Goal: Information Seeking & Learning: Learn about a topic

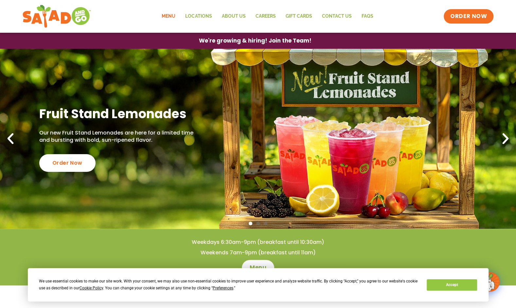
click at [171, 17] on link "Menu" at bounding box center [169, 16] width 24 height 15
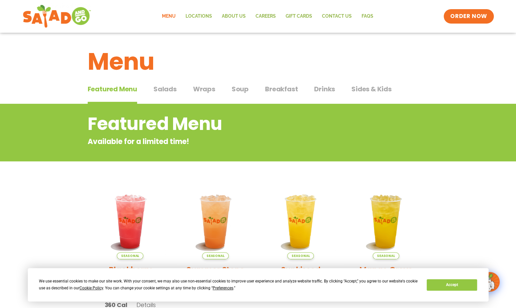
scroll to position [2, 0]
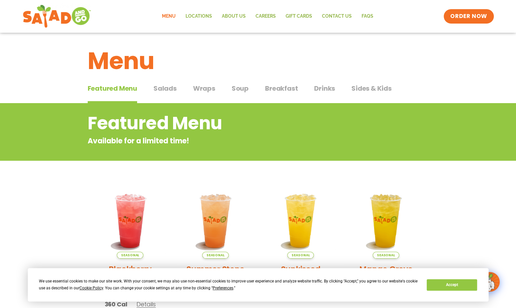
click at [366, 87] on span "Sides & Kids" at bounding box center [371, 88] width 40 height 10
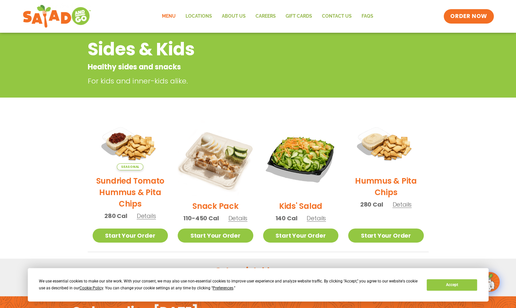
scroll to position [73, 0]
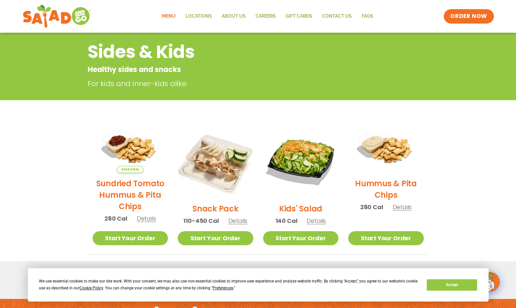
click at [71, 166] on section "Sides & Kids Healthy sides and snacks For kids and inner-kids alike. Seasonal S…" at bounding box center [258, 143] width 516 height 223
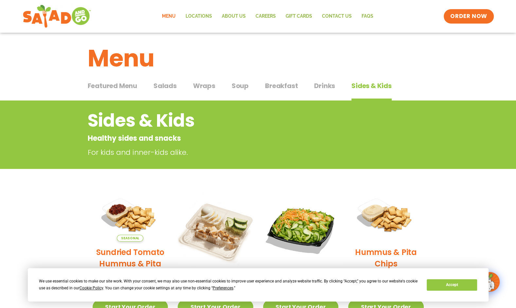
scroll to position [3, 0]
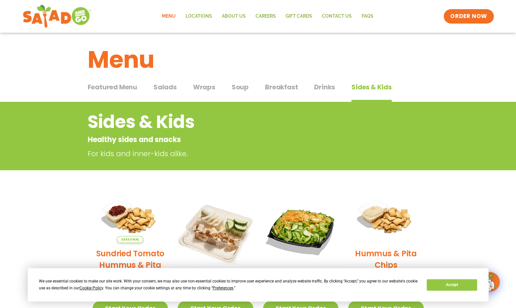
click at [245, 85] on span "Soup" at bounding box center [240, 87] width 17 height 10
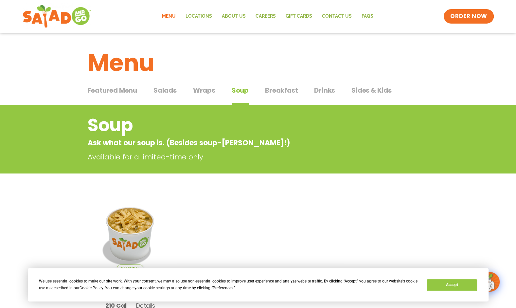
click at [282, 88] on span "Breakfast" at bounding box center [281, 90] width 33 height 10
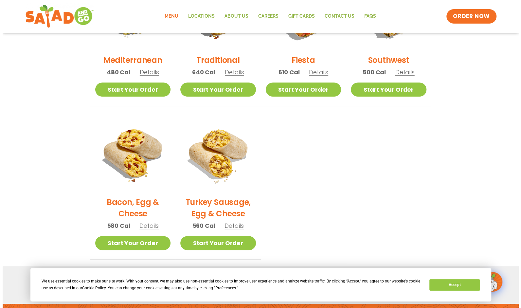
scroll to position [233, 0]
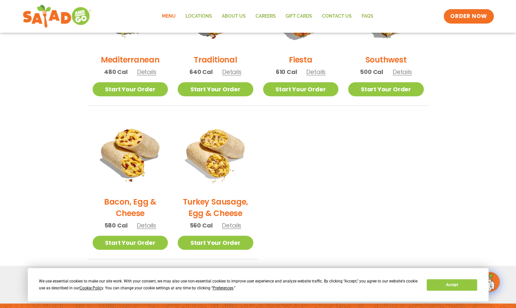
click at [146, 228] on span "Details" at bounding box center [146, 225] width 19 height 8
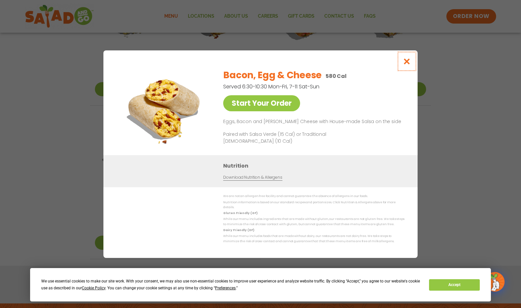
click at [406, 63] on icon "Close modal" at bounding box center [407, 61] width 8 height 7
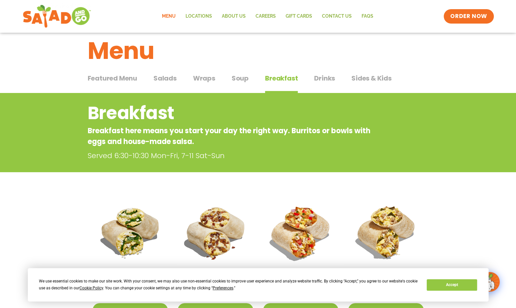
scroll to position [0, 0]
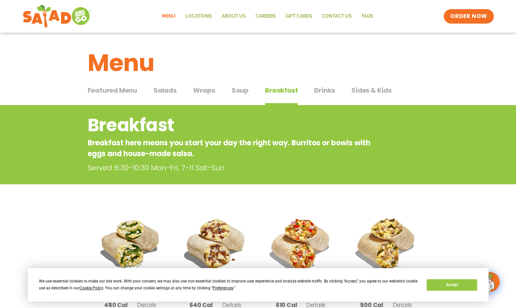
click at [204, 92] on span "Wraps" at bounding box center [204, 90] width 22 height 10
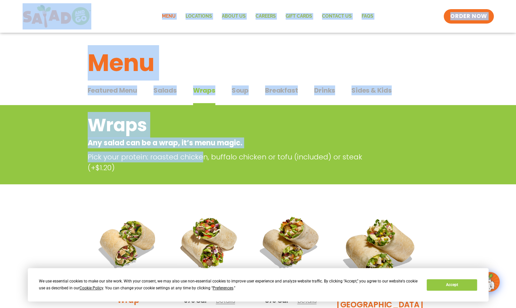
drag, startPoint x: 204, startPoint y: 92, endPoint x: 124, endPoint y: -24, distance: 141.6
click at [336, 40] on div "Menu" at bounding box center [258, 58] width 516 height 50
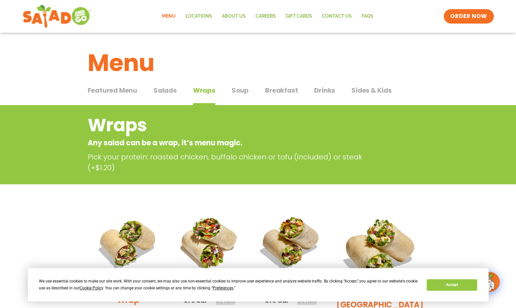
click at [325, 89] on span "Drinks" at bounding box center [324, 90] width 21 height 10
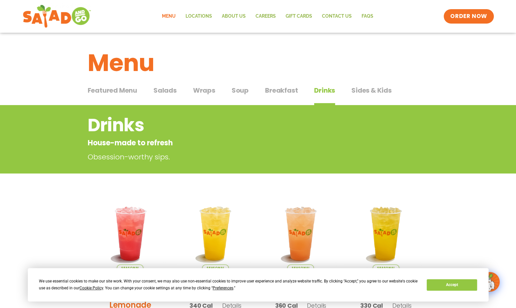
click at [162, 91] on span "Salads" at bounding box center [164, 90] width 23 height 10
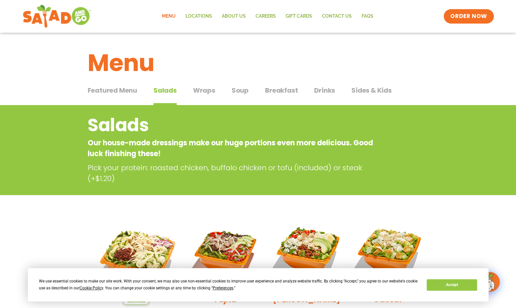
click at [373, 90] on span "Sides & Kids" at bounding box center [371, 90] width 40 height 10
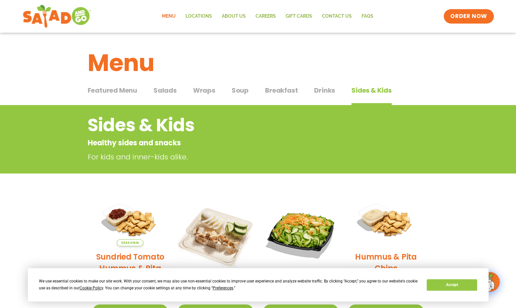
click at [314, 88] on span "Drinks" at bounding box center [324, 90] width 21 height 10
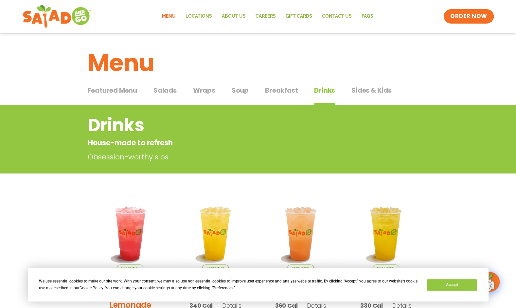
click at [265, 89] on span "Breakfast" at bounding box center [281, 90] width 33 height 10
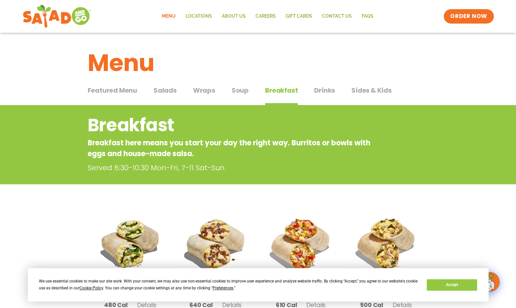
click at [130, 90] on span "Featured Menu" at bounding box center [112, 90] width 49 height 10
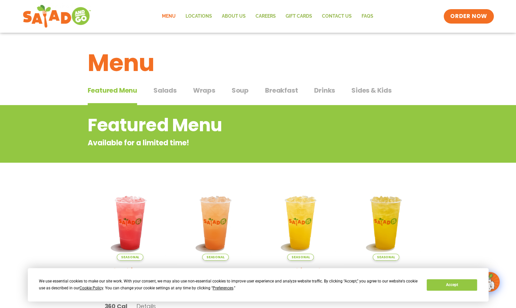
click at [171, 92] on span "Salads" at bounding box center [164, 90] width 23 height 10
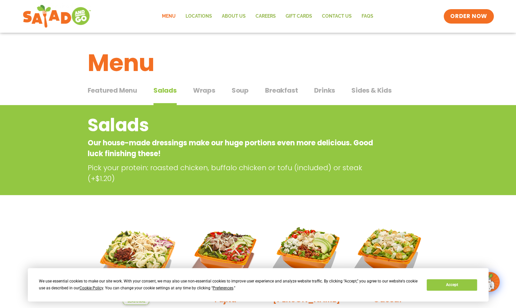
click at [124, 91] on span "Featured Menu" at bounding box center [112, 90] width 49 height 10
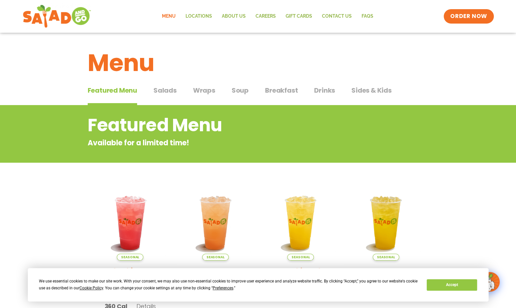
click at [201, 92] on span "Wraps" at bounding box center [204, 90] width 22 height 10
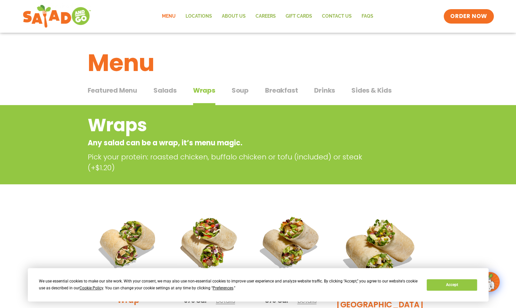
click at [164, 91] on span "Salads" at bounding box center [164, 90] width 23 height 10
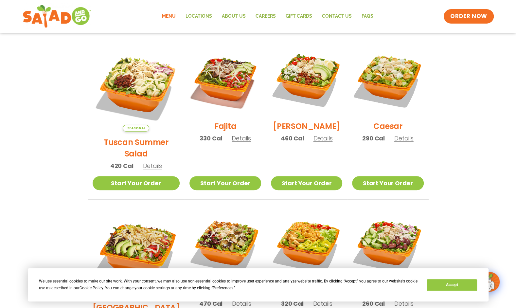
scroll to position [223, 0]
